Goal: Information Seeking & Learning: Learn about a topic

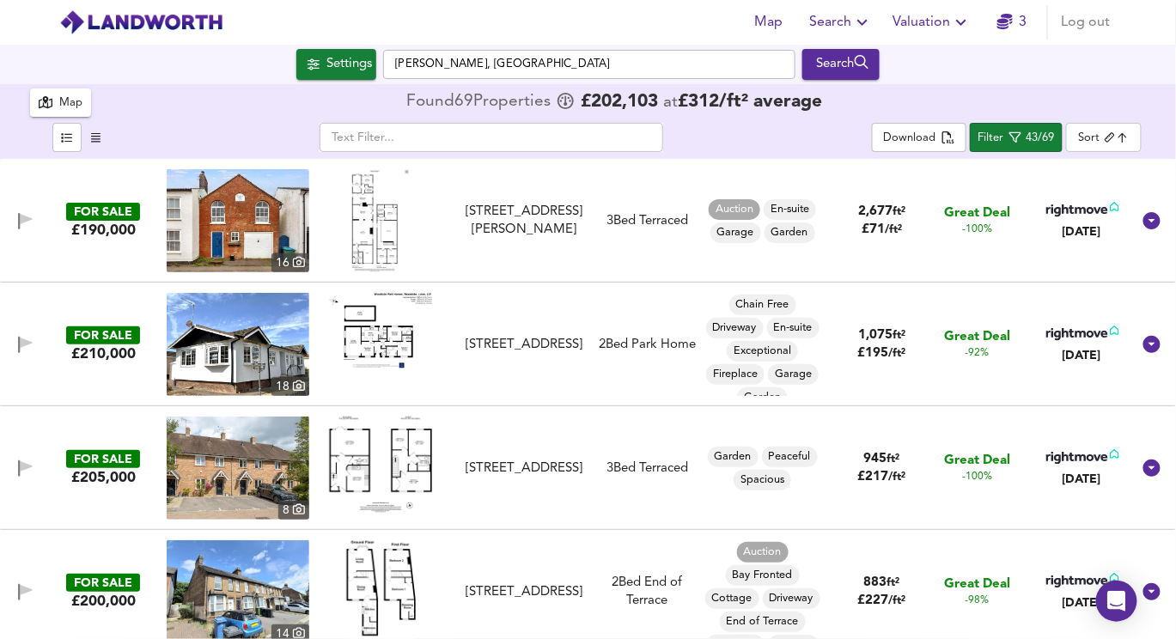
click at [134, 26] on img at bounding box center [141, 22] width 164 height 26
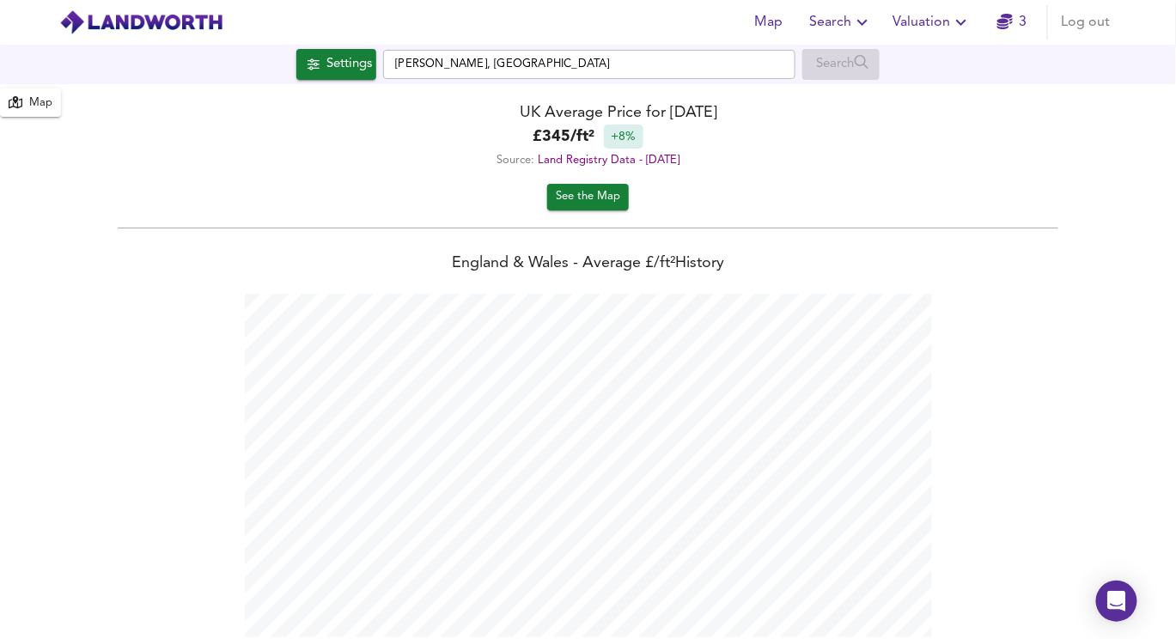
scroll to position [639, 1176]
click at [332, 78] on button "Settings" at bounding box center [336, 64] width 80 height 31
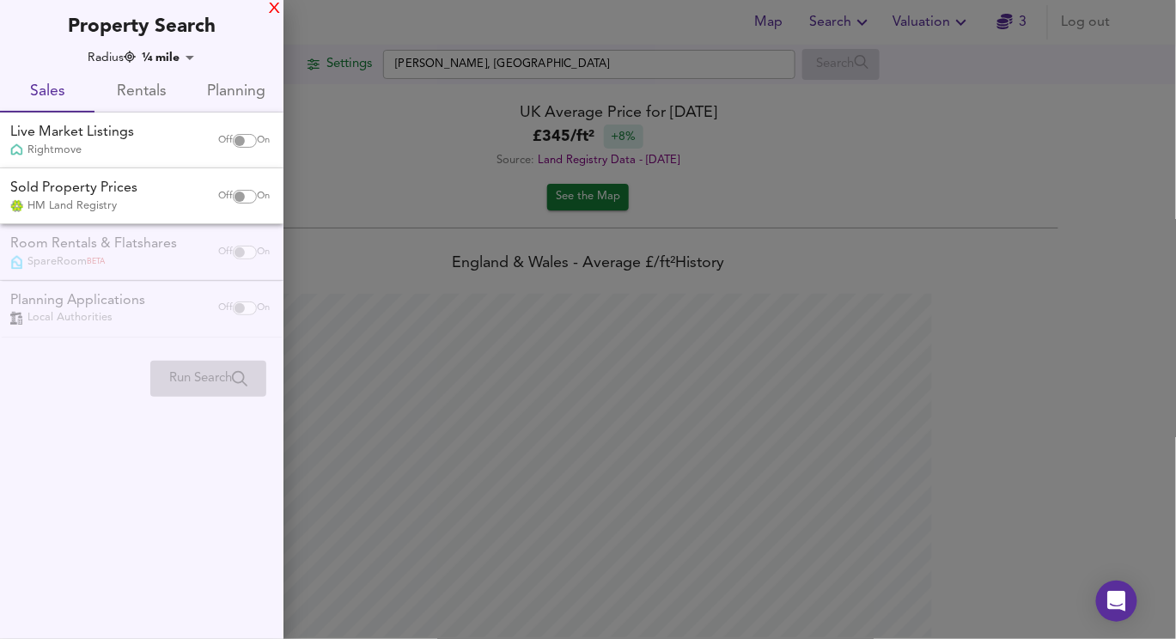
click at [273, 5] on div "X" at bounding box center [274, 9] width 11 height 12
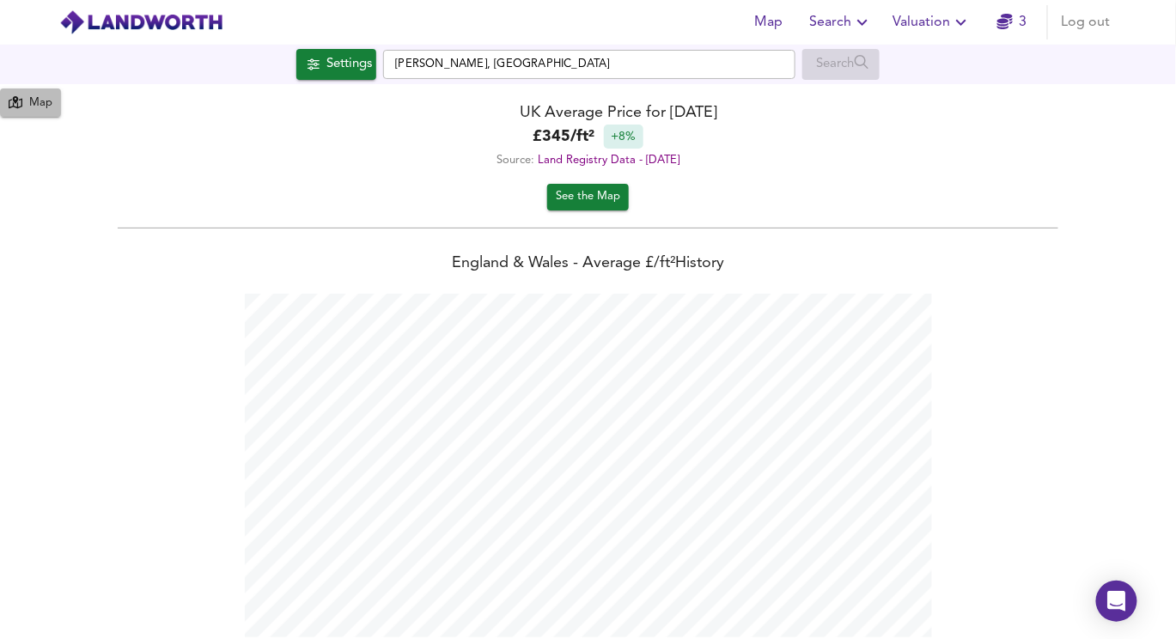
click at [26, 103] on div "Map" at bounding box center [31, 102] width 44 height 21
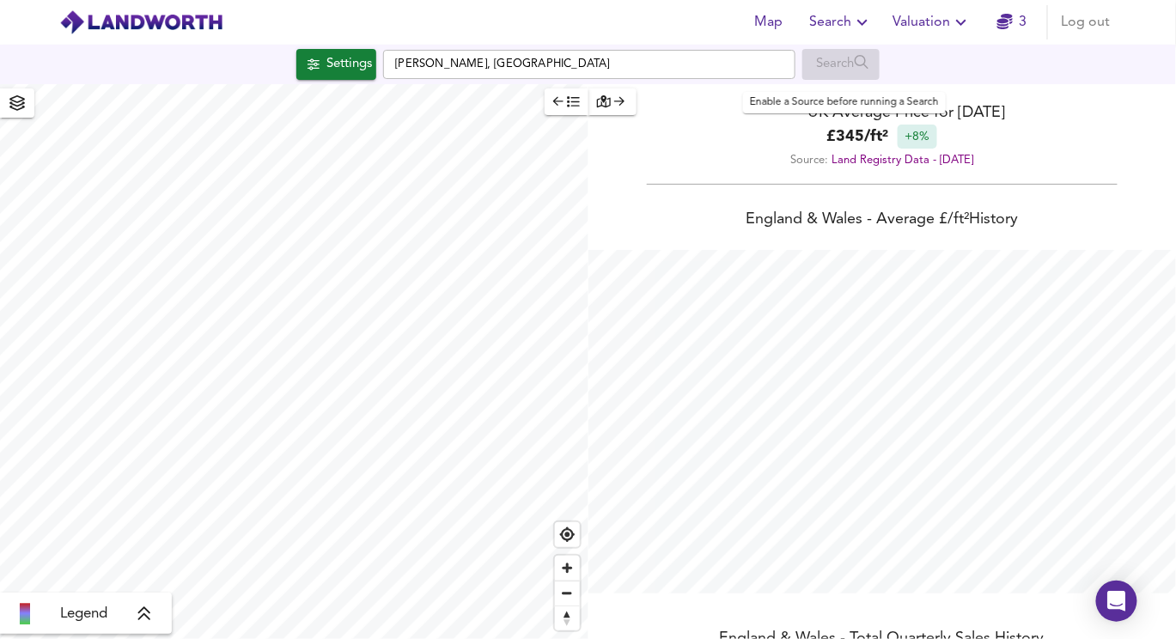
click at [720, 137] on div "£ 345 / ft² +8%" at bounding box center [882, 137] width 588 height 24
click at [567, 104] on icon "button" at bounding box center [573, 101] width 12 height 12
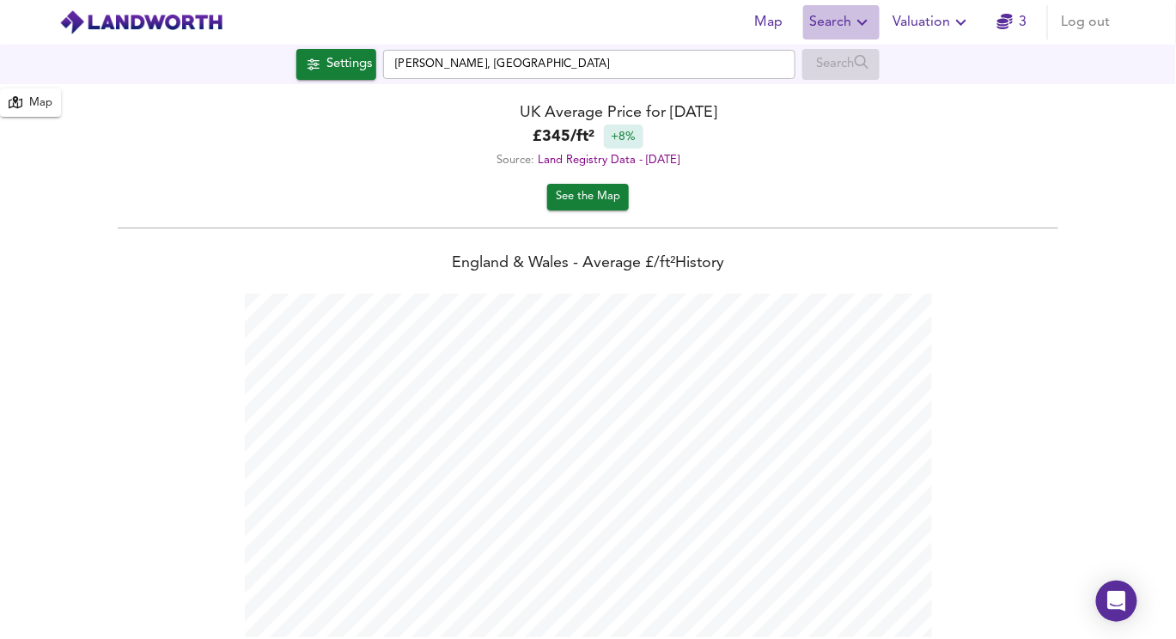
click at [855, 15] on icon "button" at bounding box center [862, 22] width 21 height 21
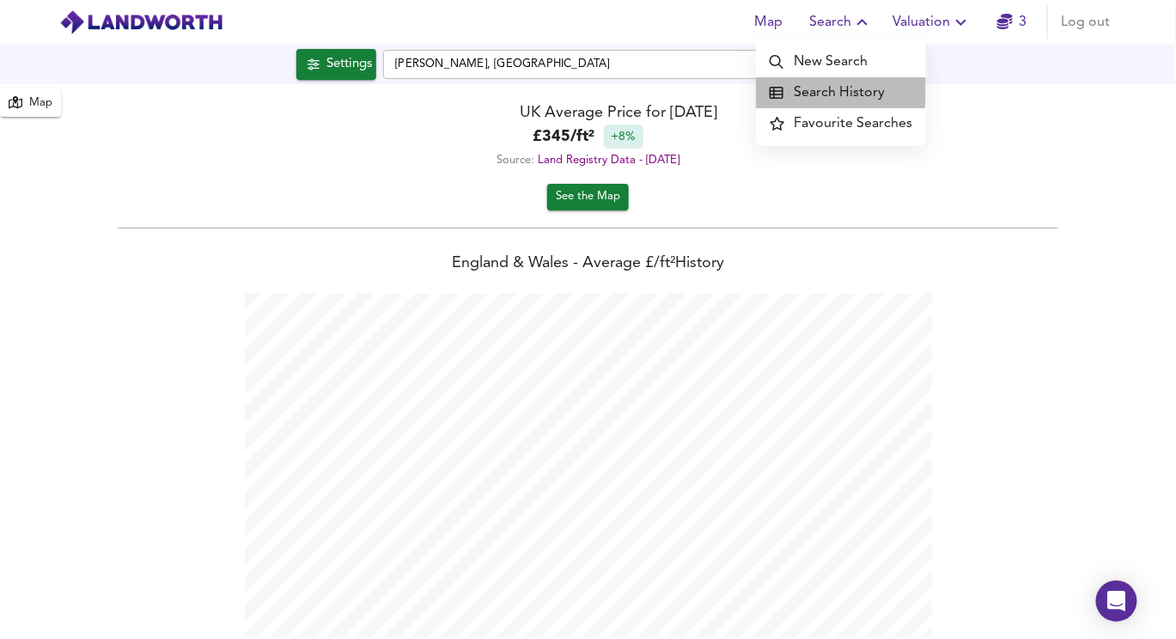
click at [811, 88] on li "Search History" at bounding box center [841, 92] width 170 height 31
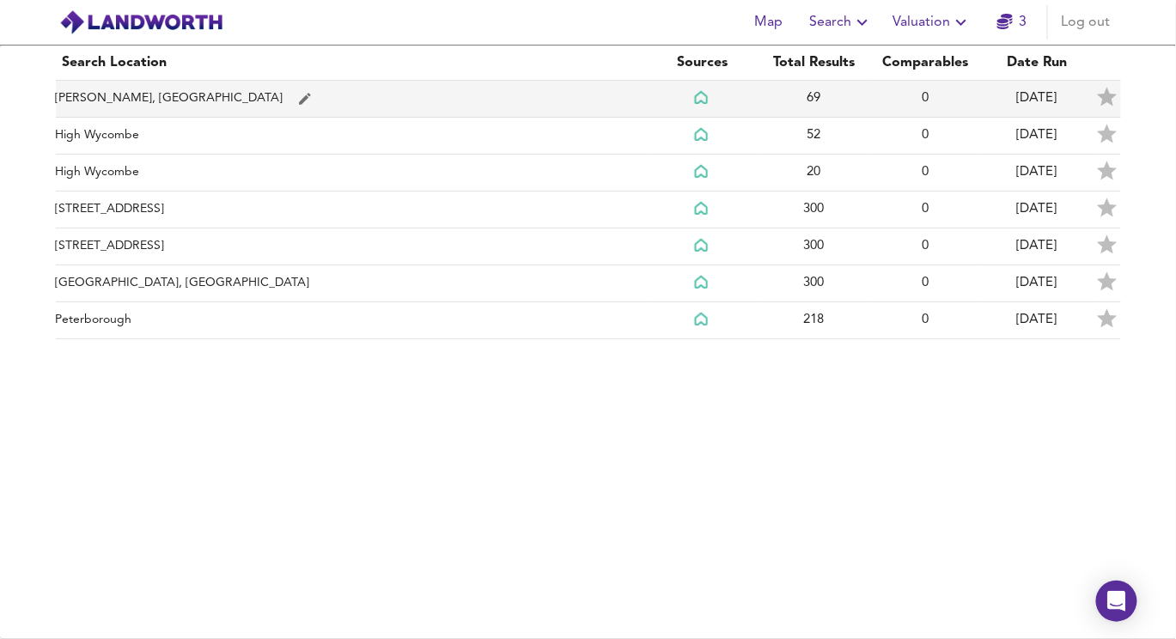
click at [120, 90] on td "[PERSON_NAME], [GEOGRAPHIC_DATA]" at bounding box center [351, 99] width 591 height 37
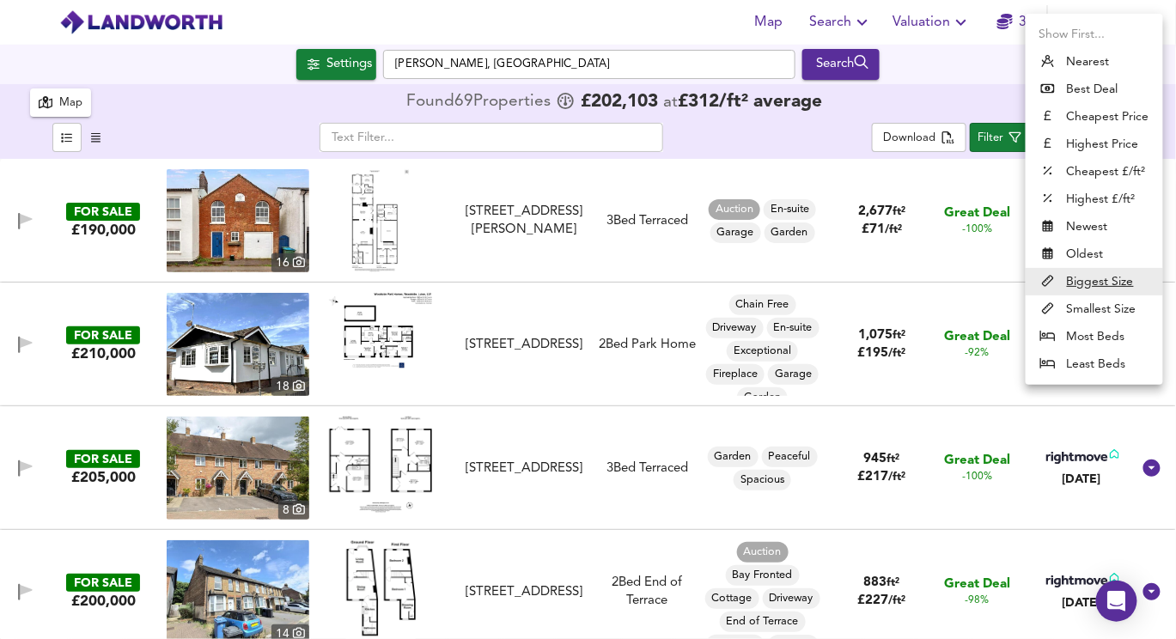
click at [1100, 148] on body "Map Search Valuation 3 Log out Settings Wendover, [GEOGRAPHIC_DATA] Search 69 R…" at bounding box center [588, 319] width 1176 height 639
checkbox input "false"
click at [541, 393] on div at bounding box center [588, 319] width 1176 height 639
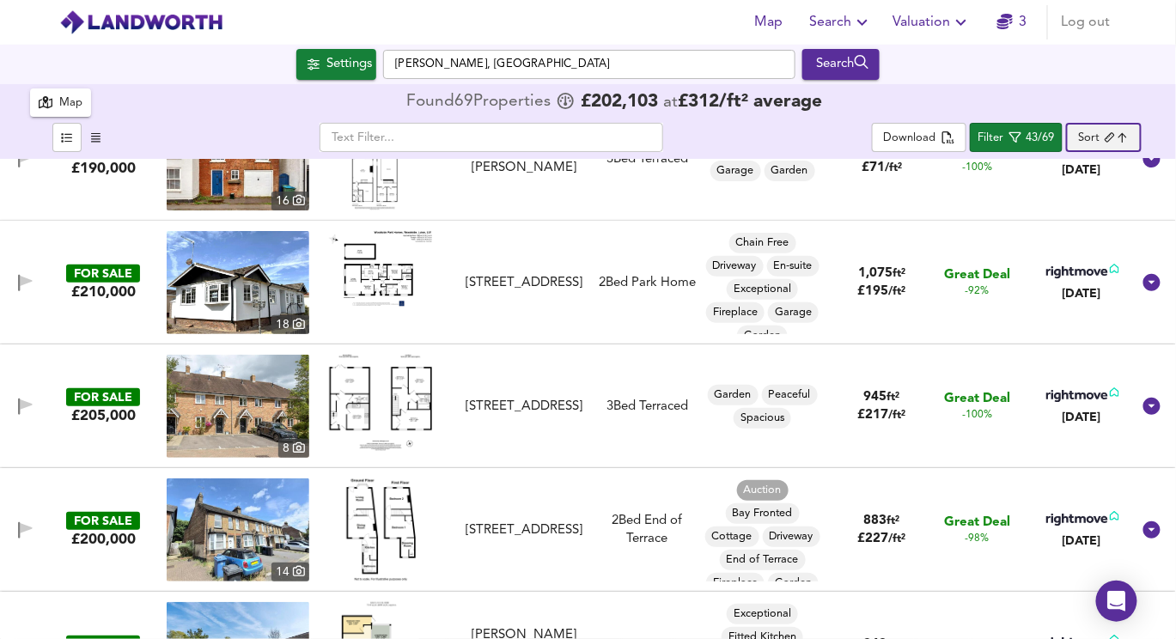
scroll to position [80, 0]
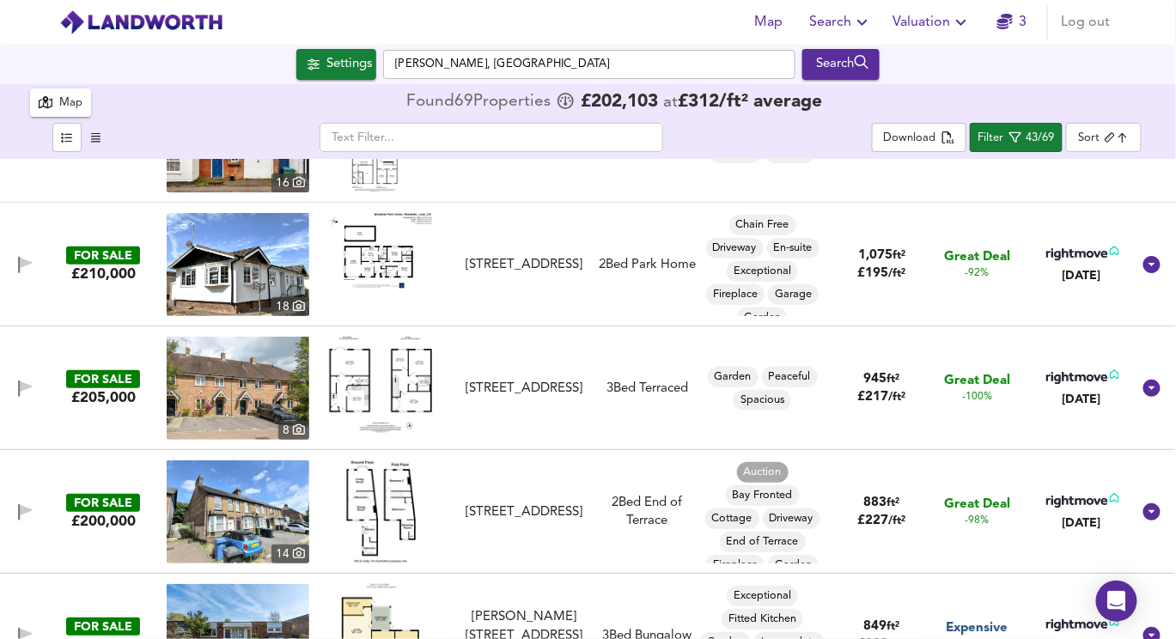
click at [409, 380] on img at bounding box center [380, 385] width 103 height 96
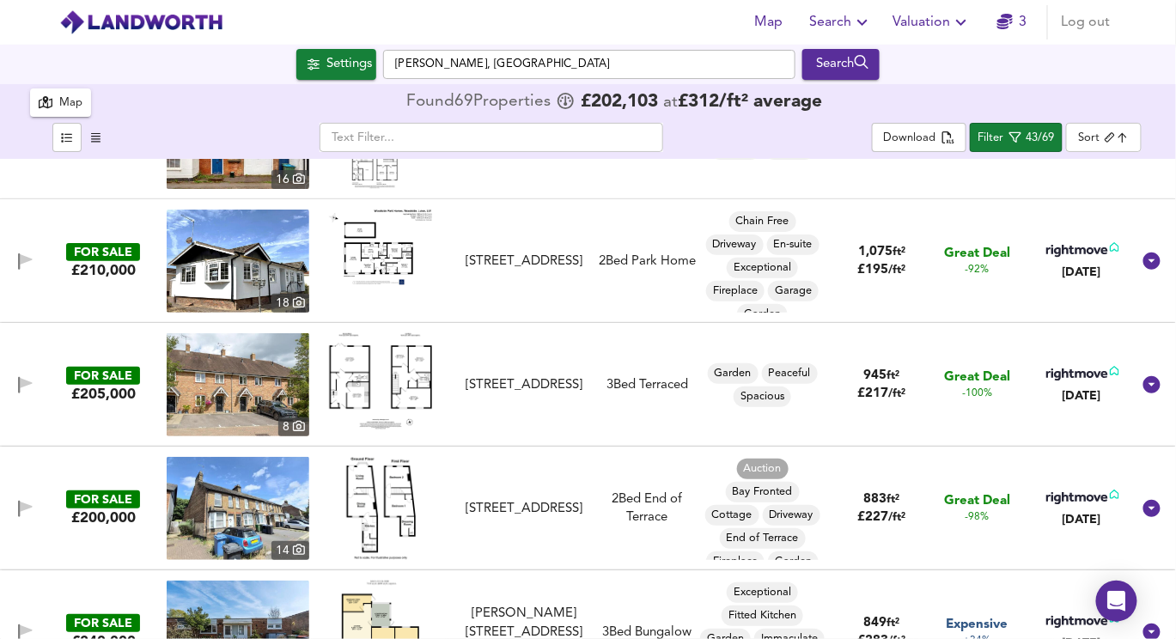
scroll to position [0, 0]
